Goal: Information Seeking & Learning: Learn about a topic

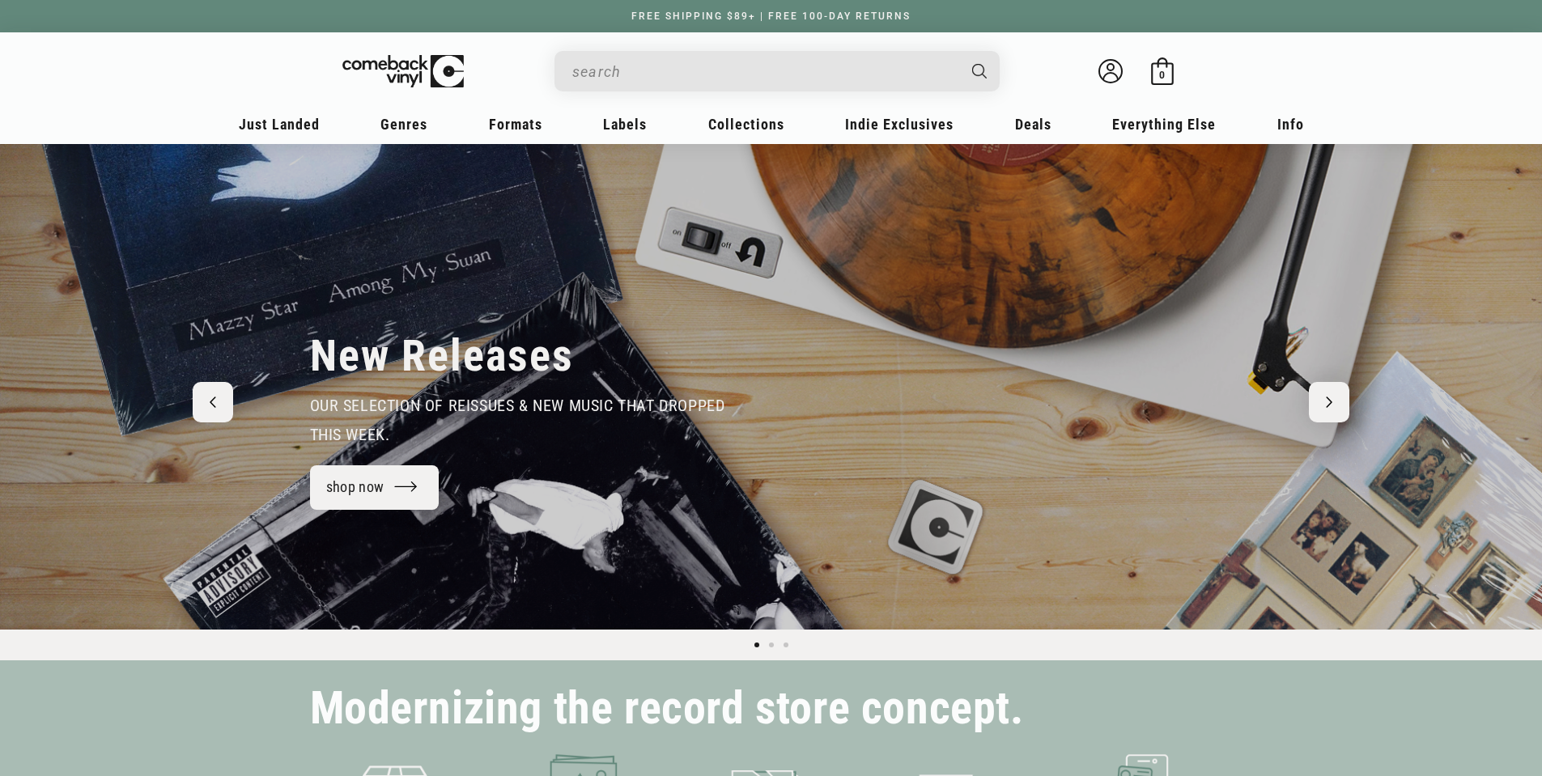
click at [706, 82] on input "Search" at bounding box center [764, 71] width 384 height 33
type input "OASIS"
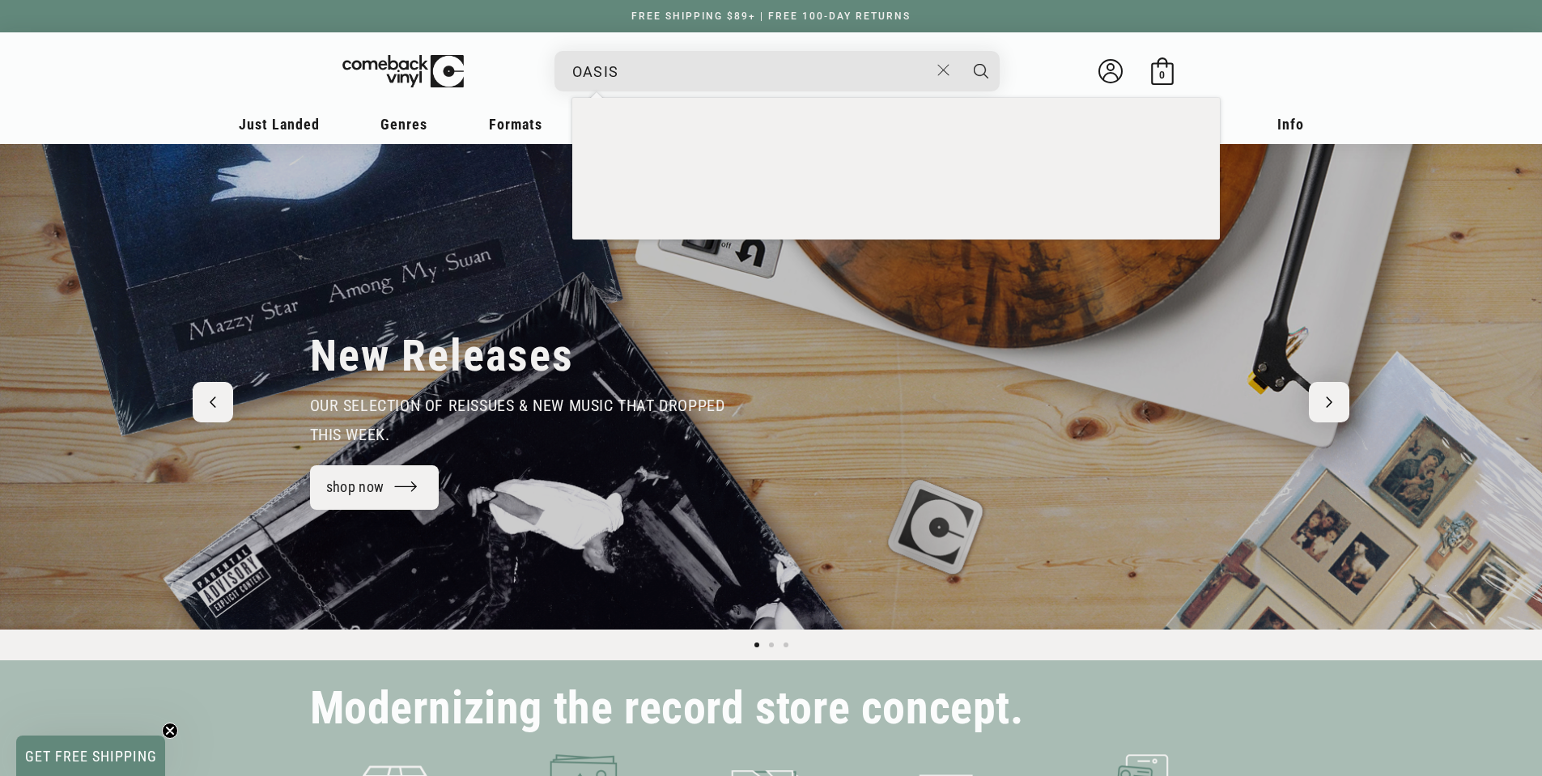
type input "OASIS"
click at [961, 51] on button "Search" at bounding box center [981, 71] width 40 height 40
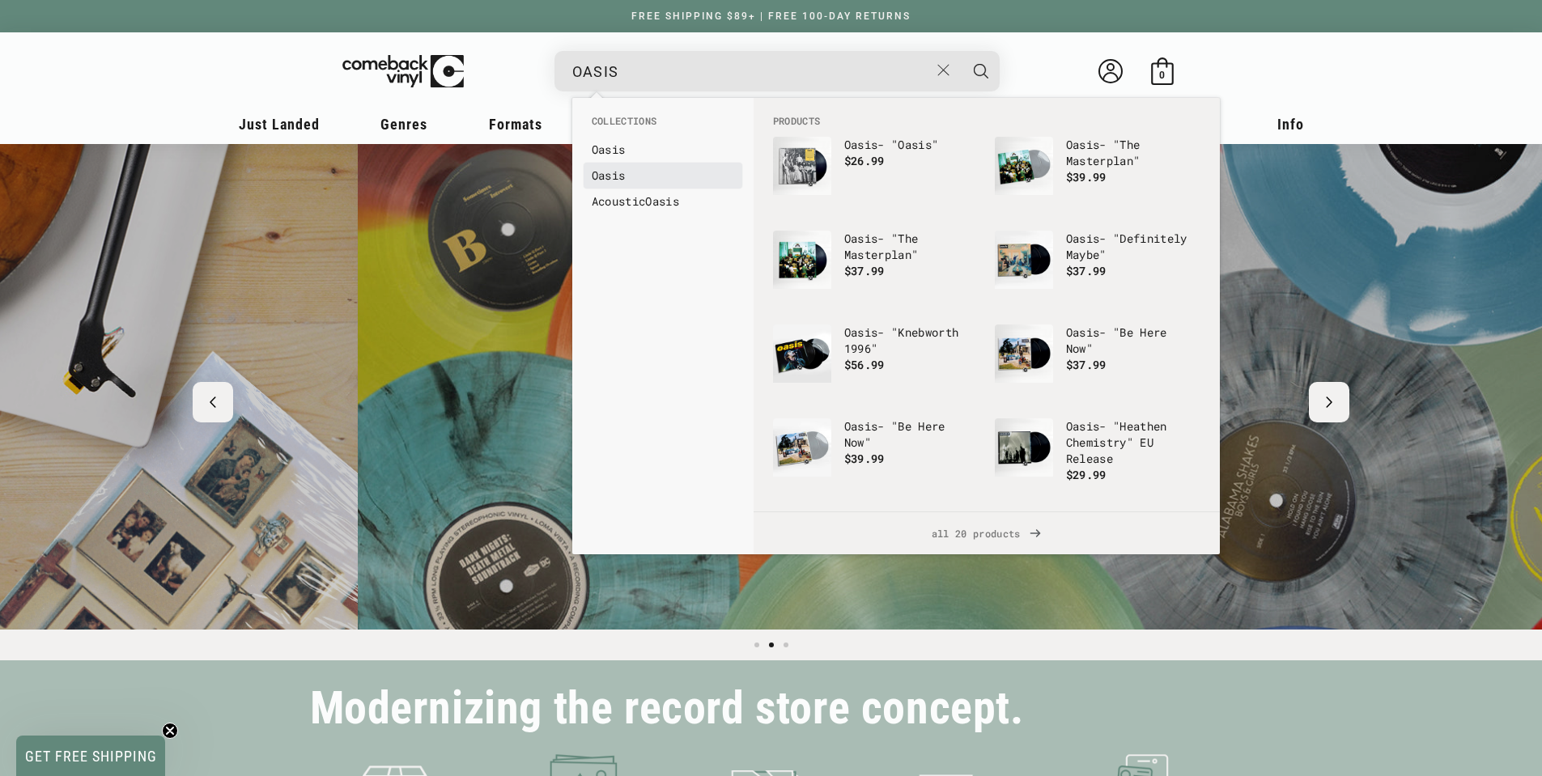
scroll to position [0, 1542]
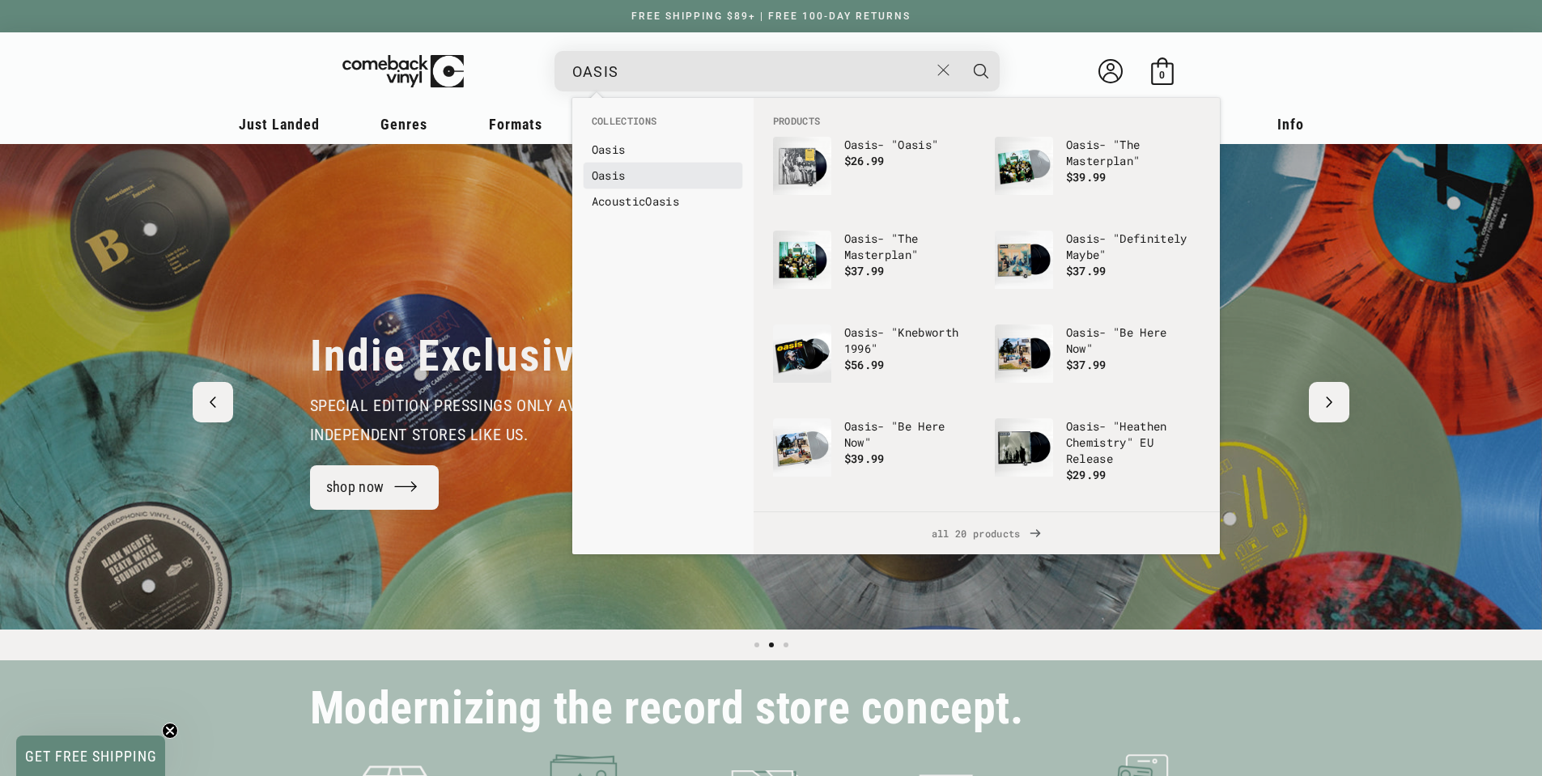
click at [613, 178] on b "Oasis" at bounding box center [609, 175] width 34 height 15
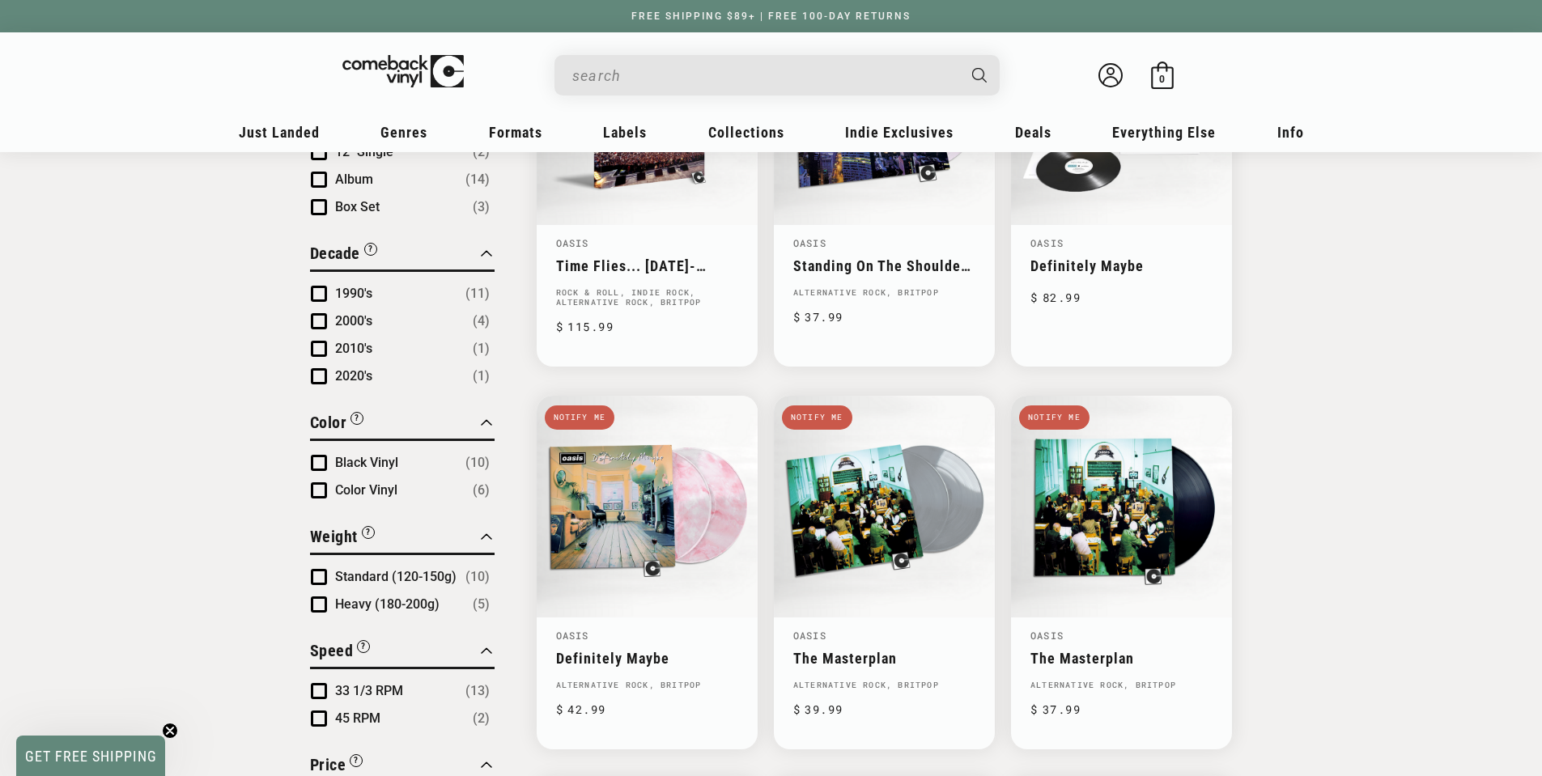
scroll to position [728, 0]
click at [625, 649] on link "Definitely Maybe" at bounding box center [647, 657] width 182 height 17
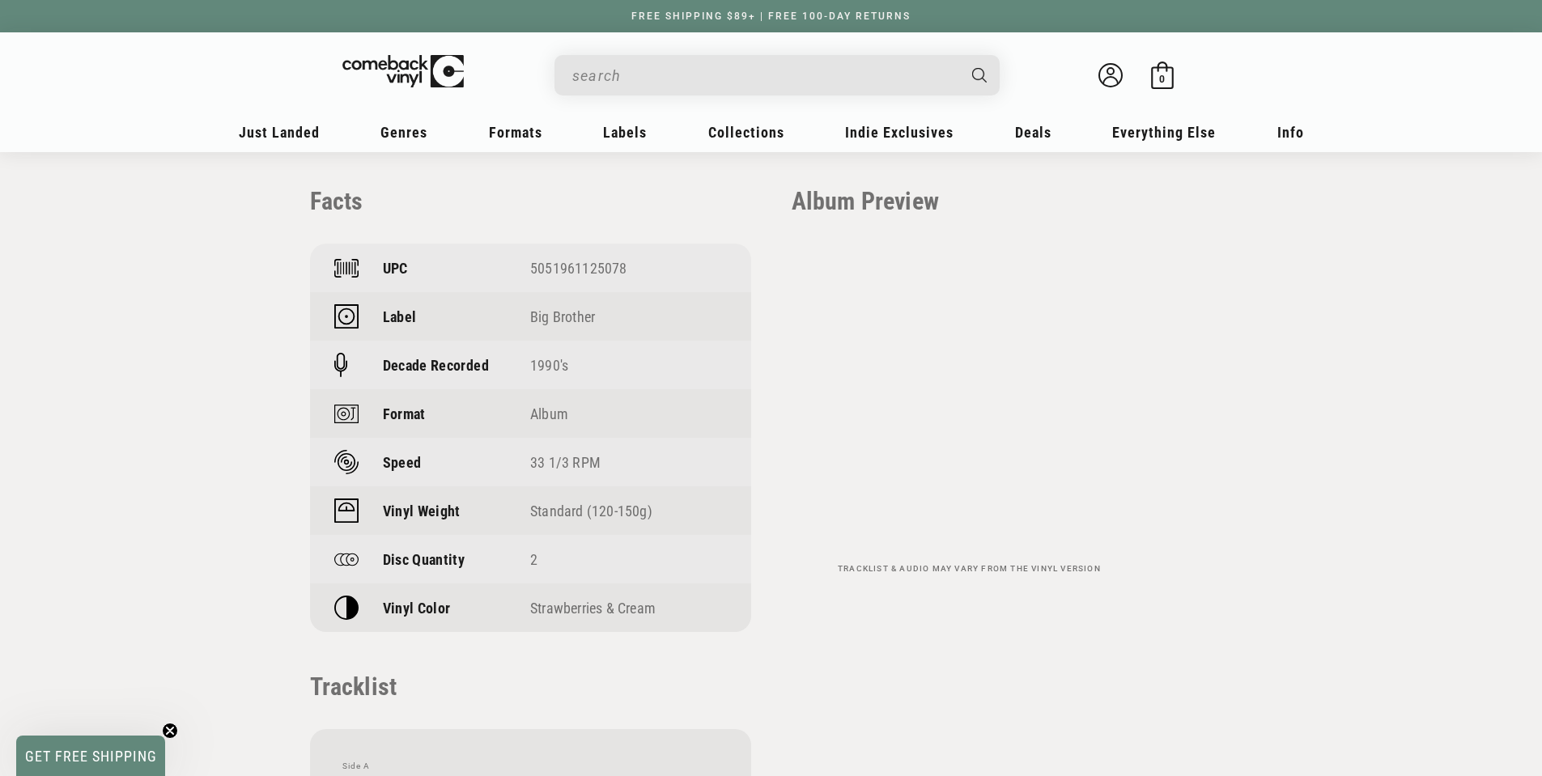
scroll to position [1081, 0]
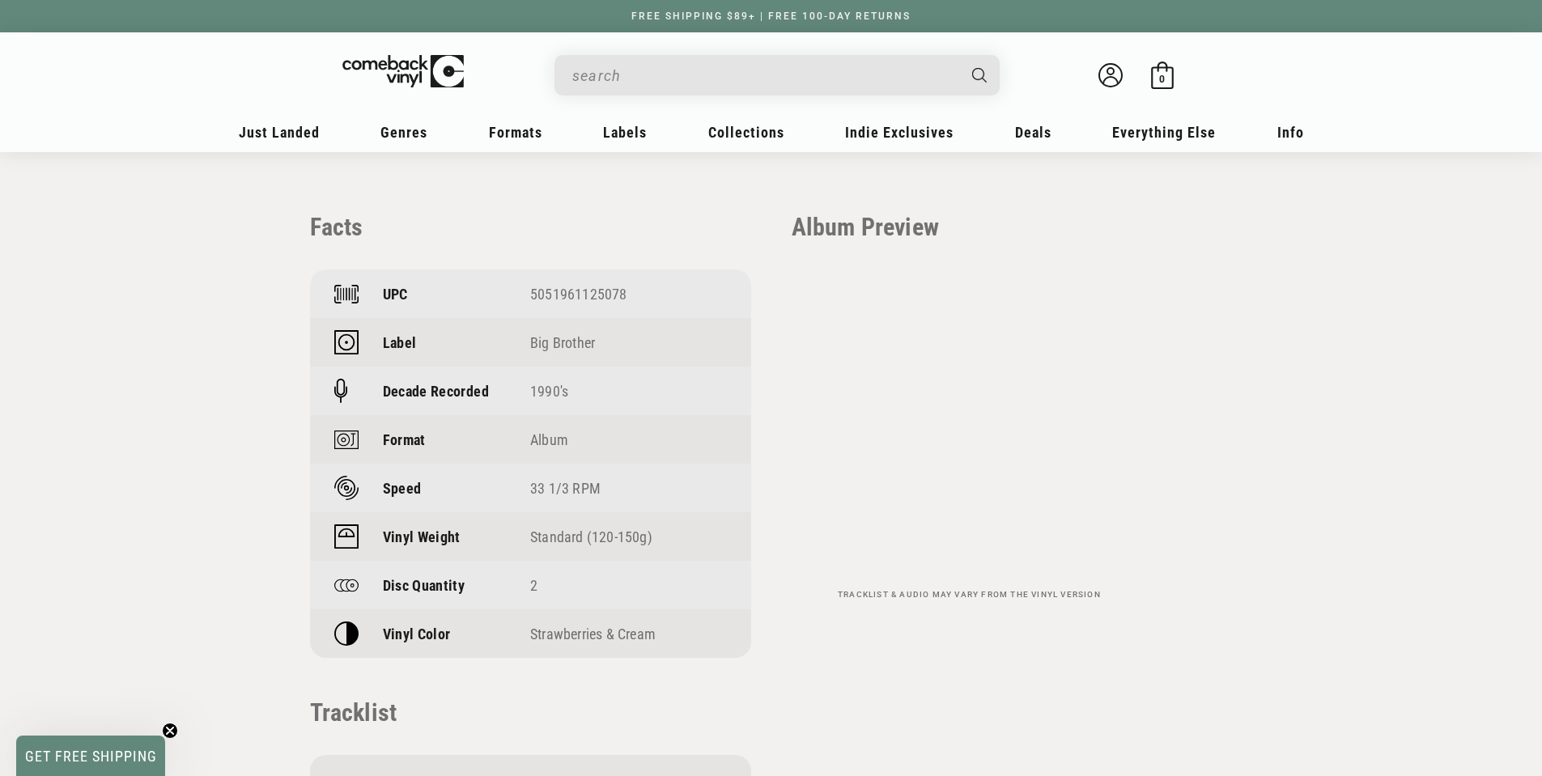
click at [1351, 572] on section "Home Oasis - "Definitely Maybe" 2024 Pressing Skip to product information Open …" at bounding box center [771, 165] width 1542 height 2189
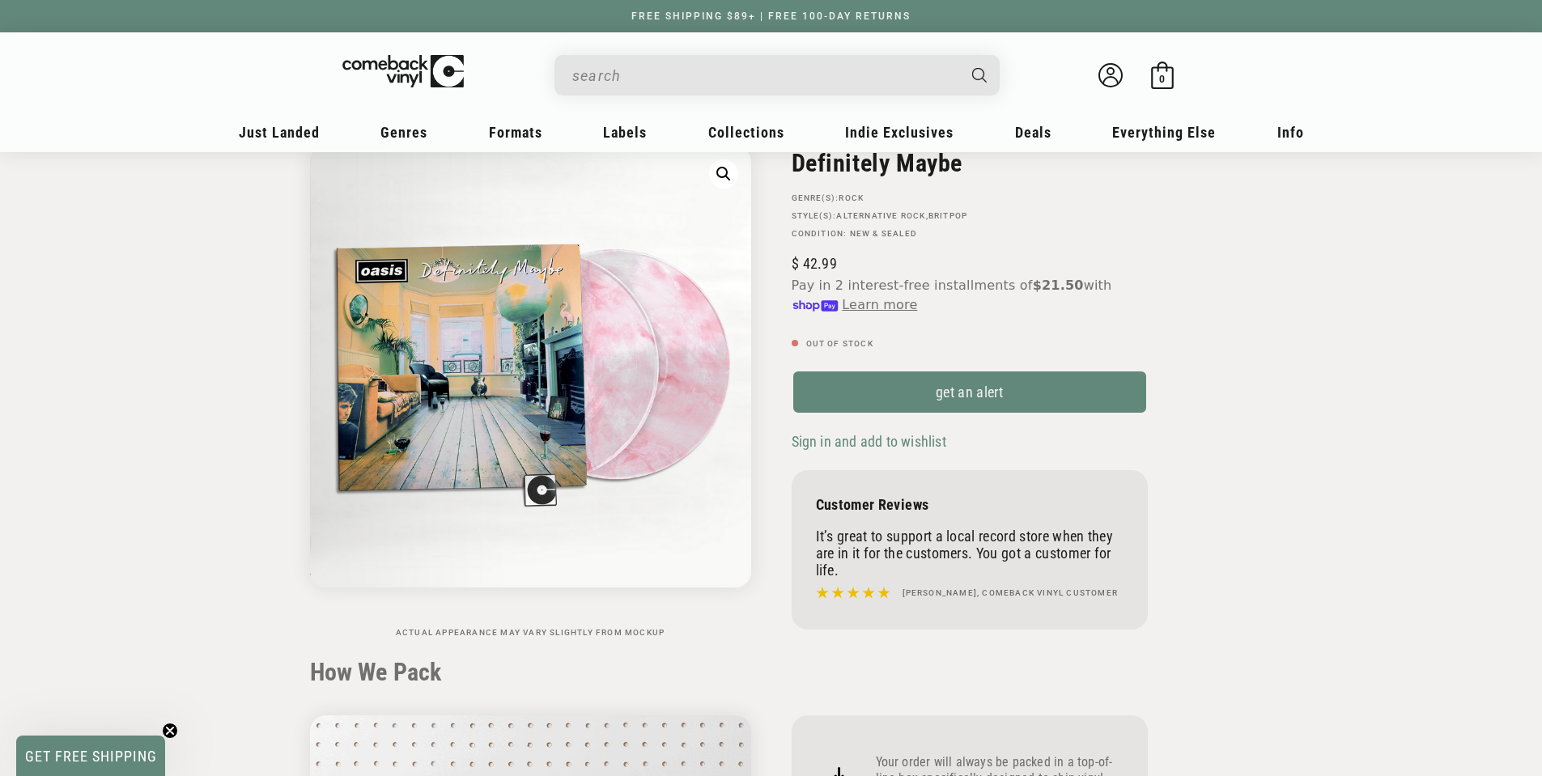
scroll to position [0, 0]
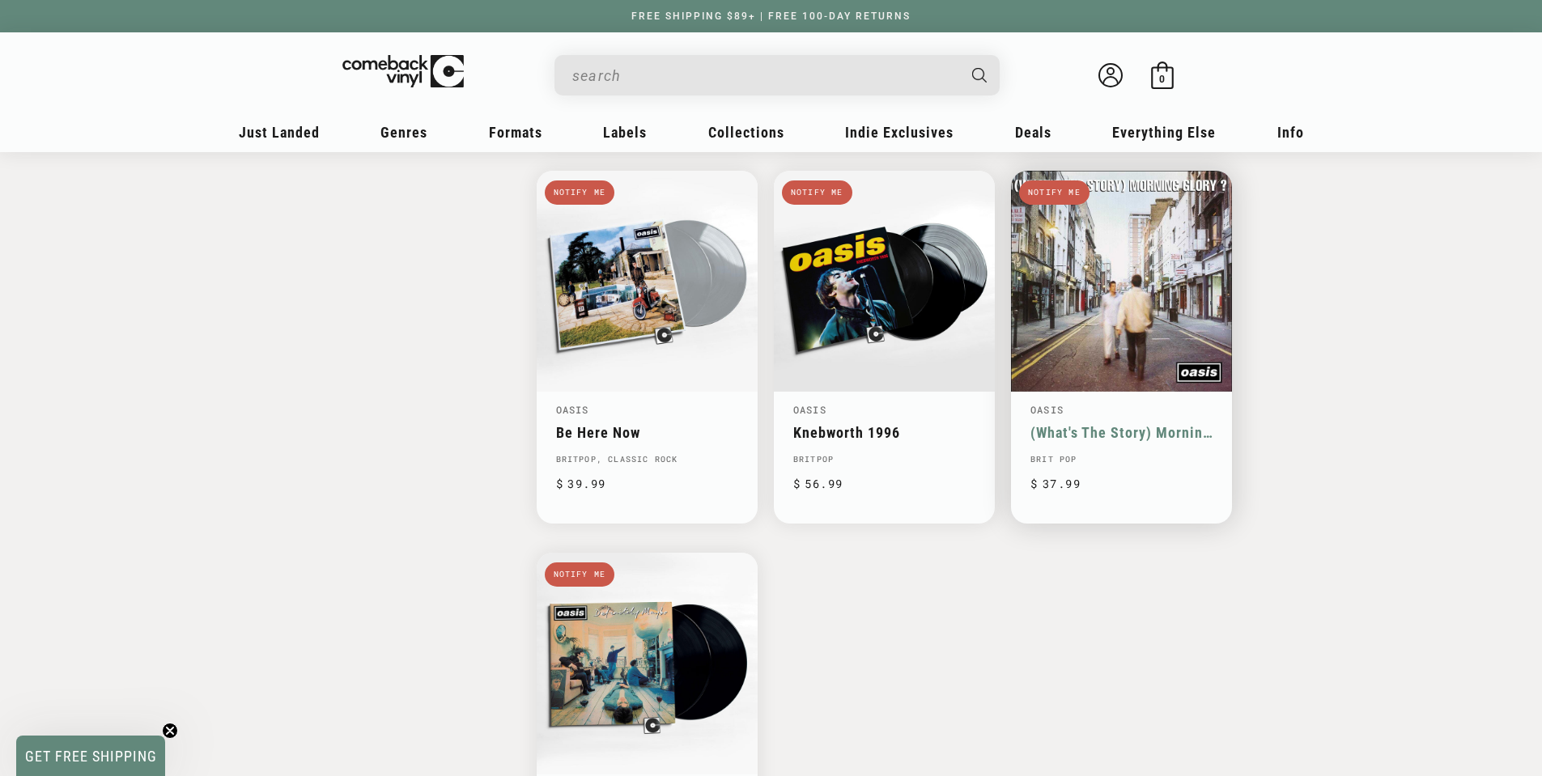
scroll to position [1699, 0]
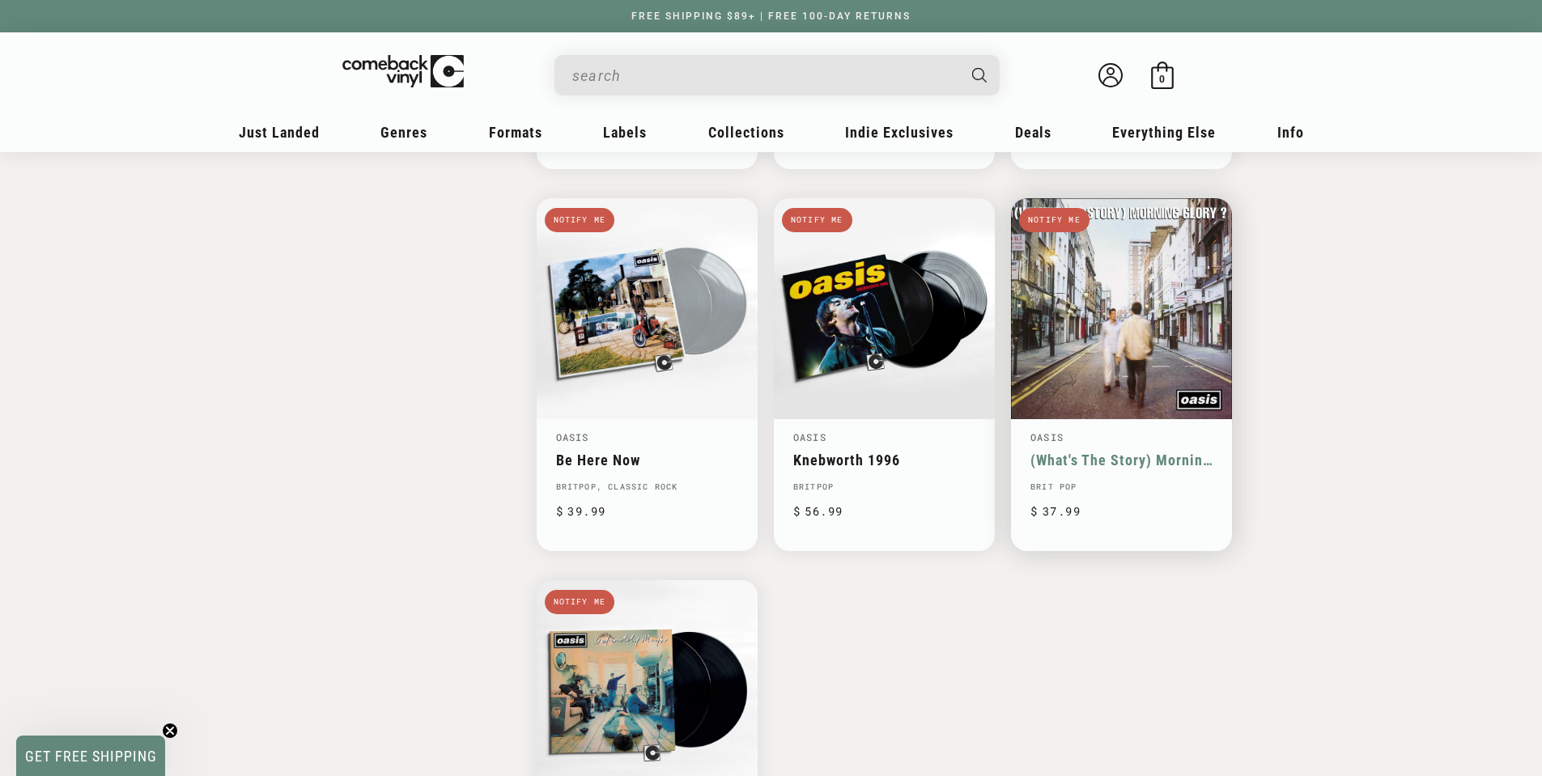
click at [1113, 452] on link "(What's The Story) Morning Glory?" at bounding box center [1121, 460] width 182 height 17
